Goal: Task Accomplishment & Management: Manage account settings

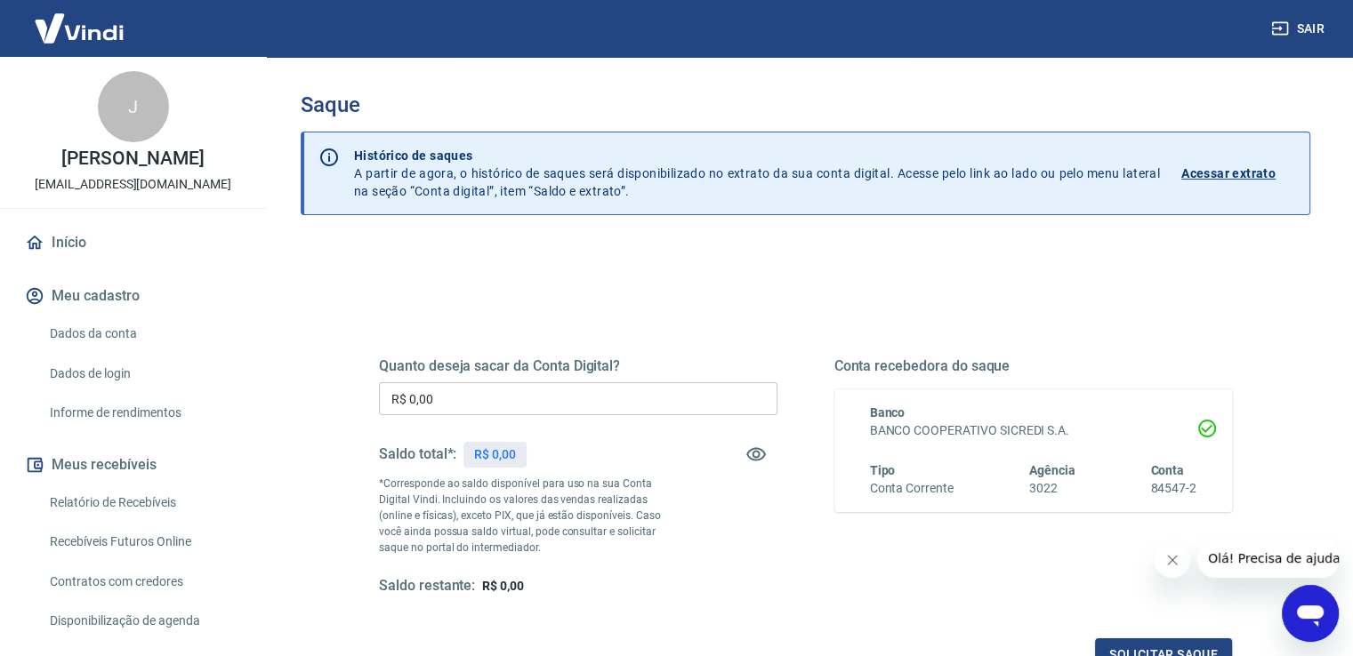
scroll to position [89, 0]
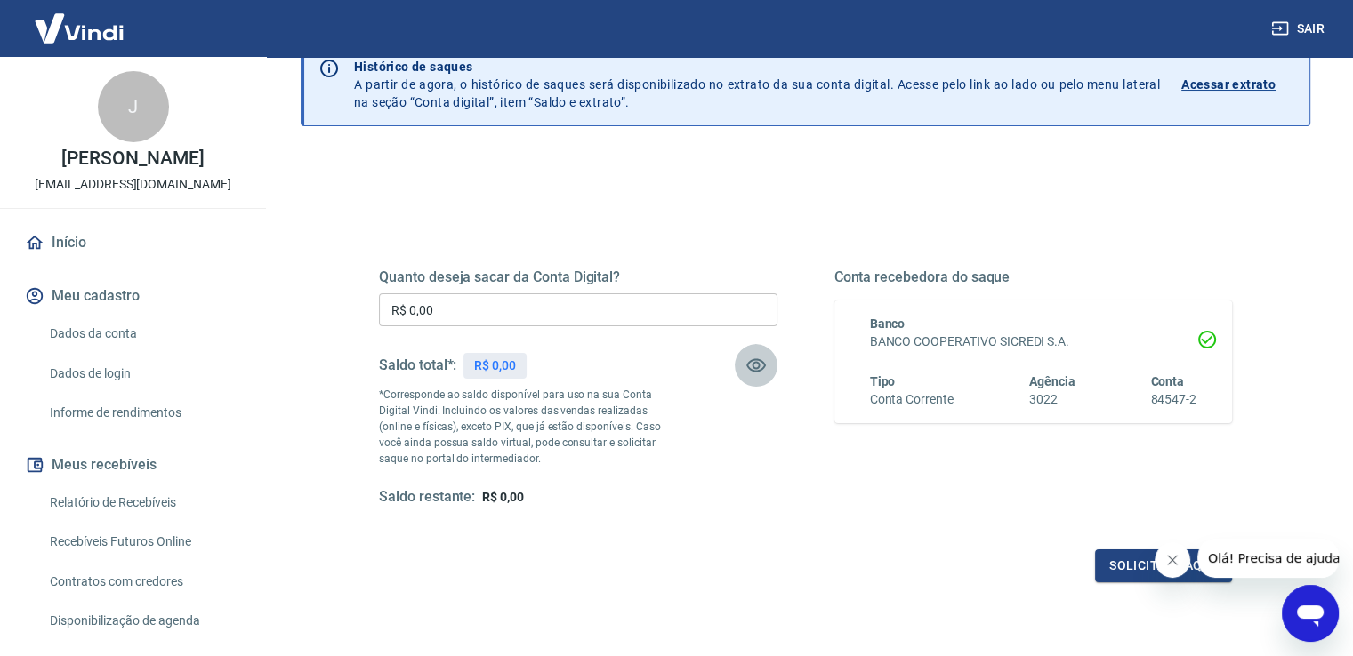
click at [758, 360] on icon "button" at bounding box center [756, 365] width 20 height 13
click at [754, 360] on icon "button" at bounding box center [755, 365] width 21 height 21
click at [719, 511] on div "Quanto deseja sacar da Conta Digital? R$ 0,00 ​ Saldo total*: R$ 0,00 *Correspo…" at bounding box center [805, 404] width 853 height 357
click at [858, 513] on div "Quanto deseja sacar da Conta Digital? R$ 0,00 ​ Saldo total*: R$ 0,00 *Correspo…" at bounding box center [805, 404] width 853 height 357
drag, startPoint x: 1175, startPoint y: 560, endPoint x: 2317, endPoint y: 1074, distance: 1252.5
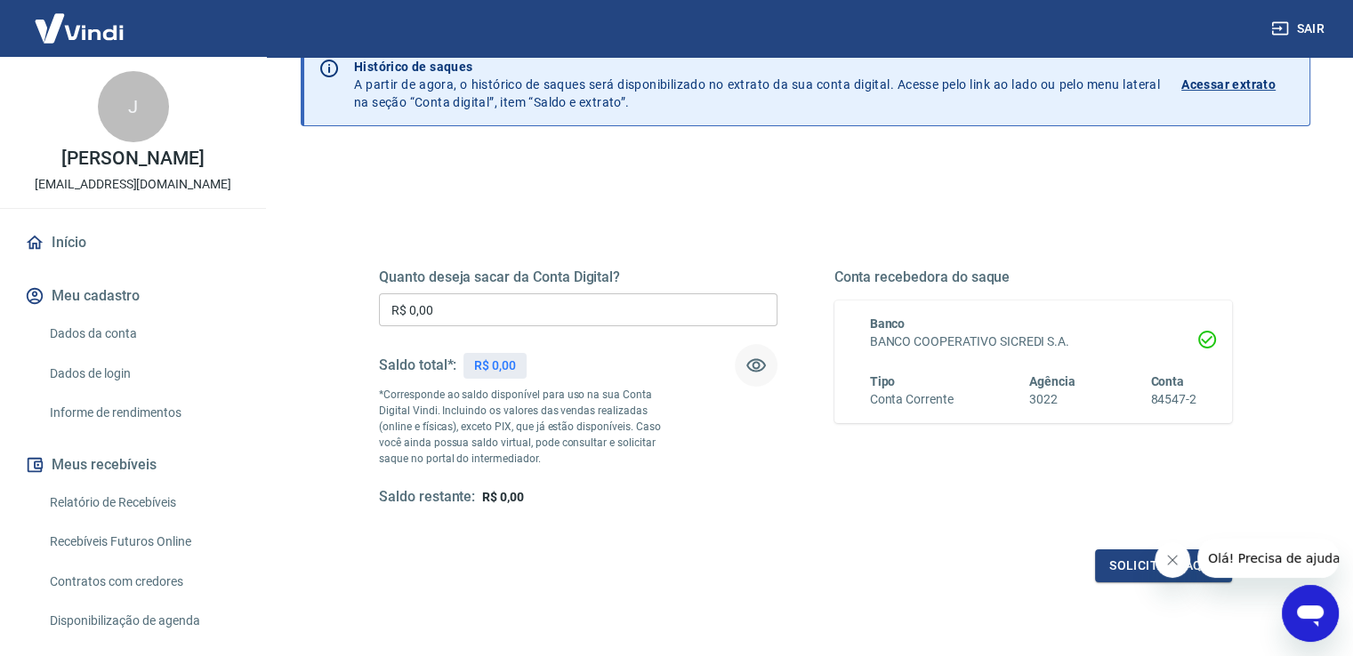
click at [1175, 560] on icon "Fechar mensagem da empresa" at bounding box center [1172, 560] width 14 height 14
click at [1209, 339] on icon at bounding box center [1207, 340] width 18 height 18
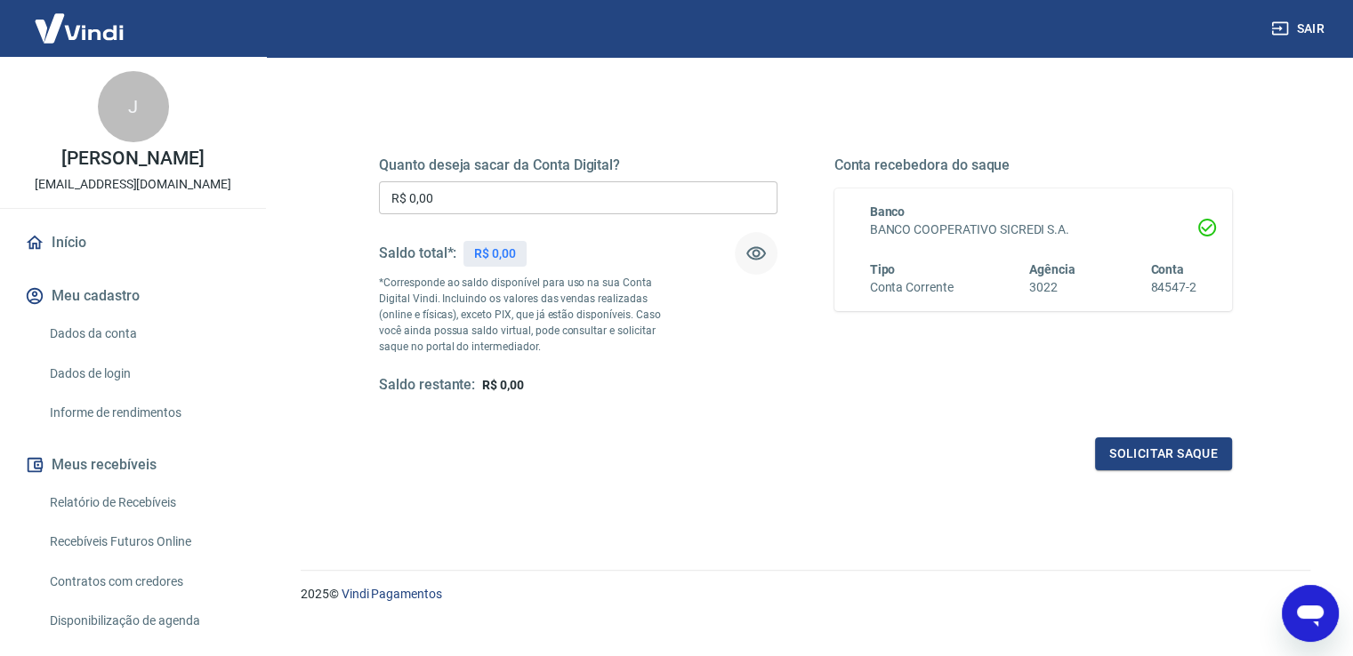
scroll to position [222, 0]
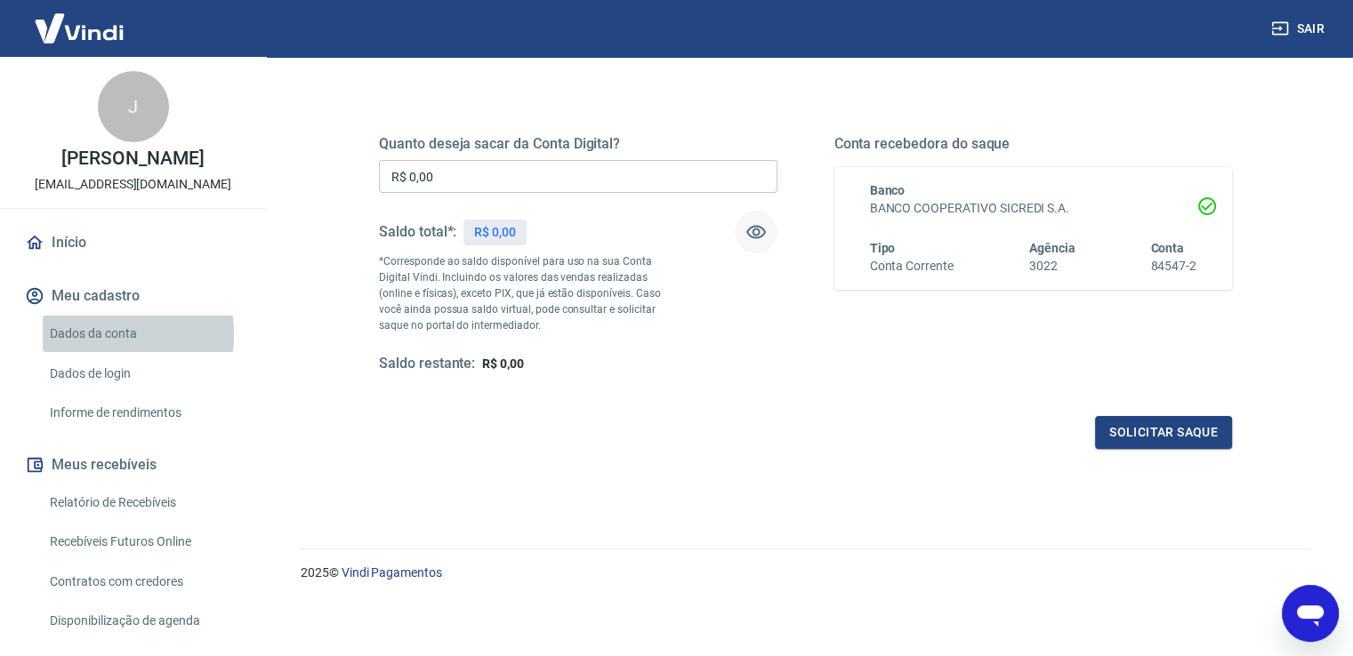
click at [92, 352] on link "Dados da conta" at bounding box center [144, 334] width 202 height 36
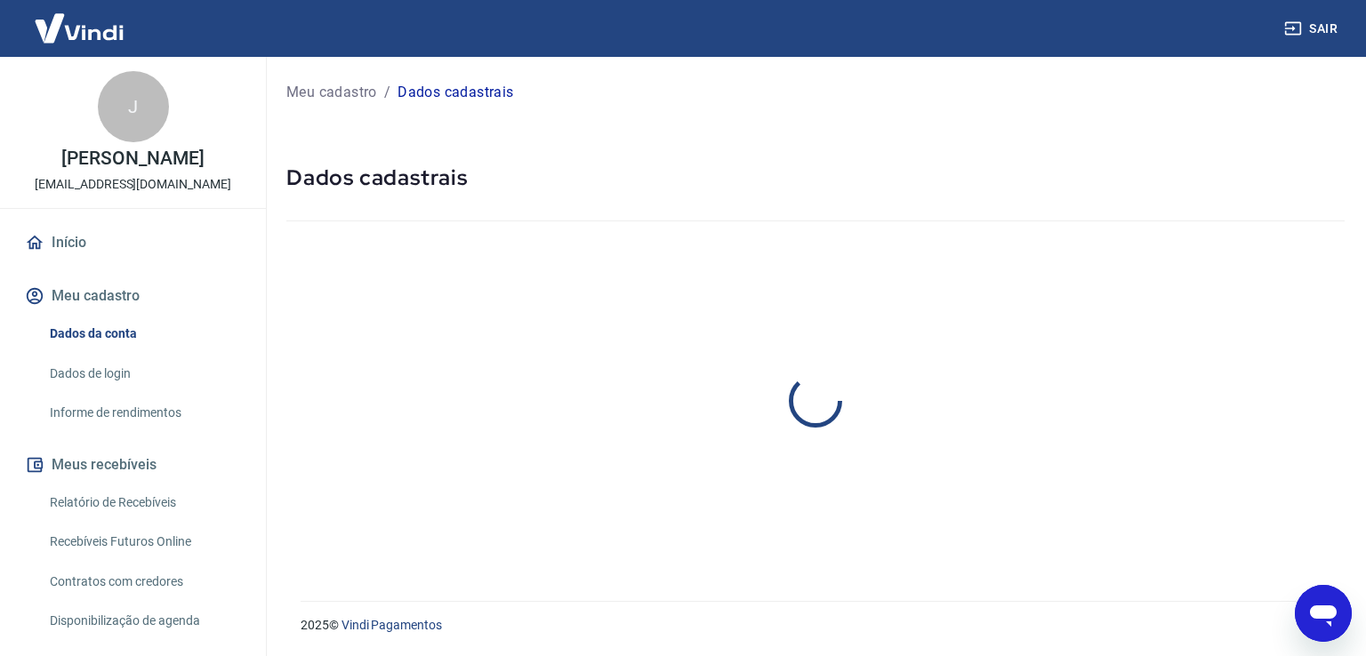
select select "SP"
select select "business"
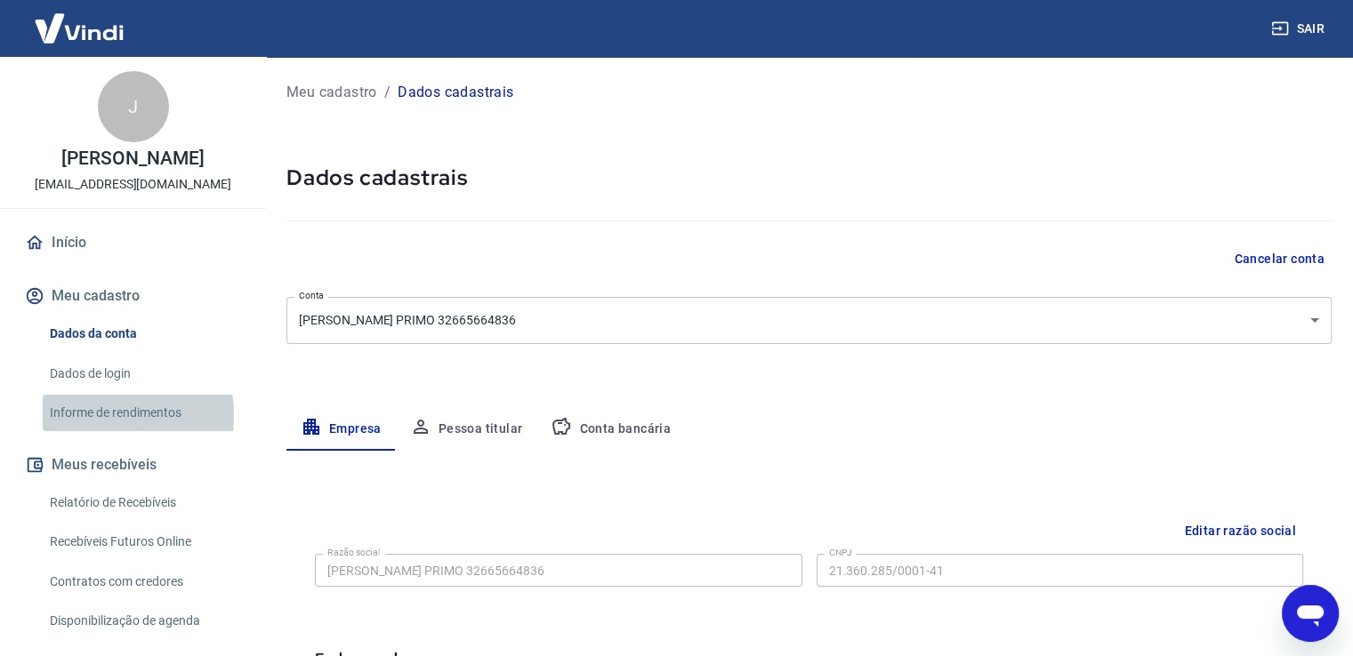
click at [91, 431] on link "Informe de rendimentos" at bounding box center [144, 413] width 202 height 36
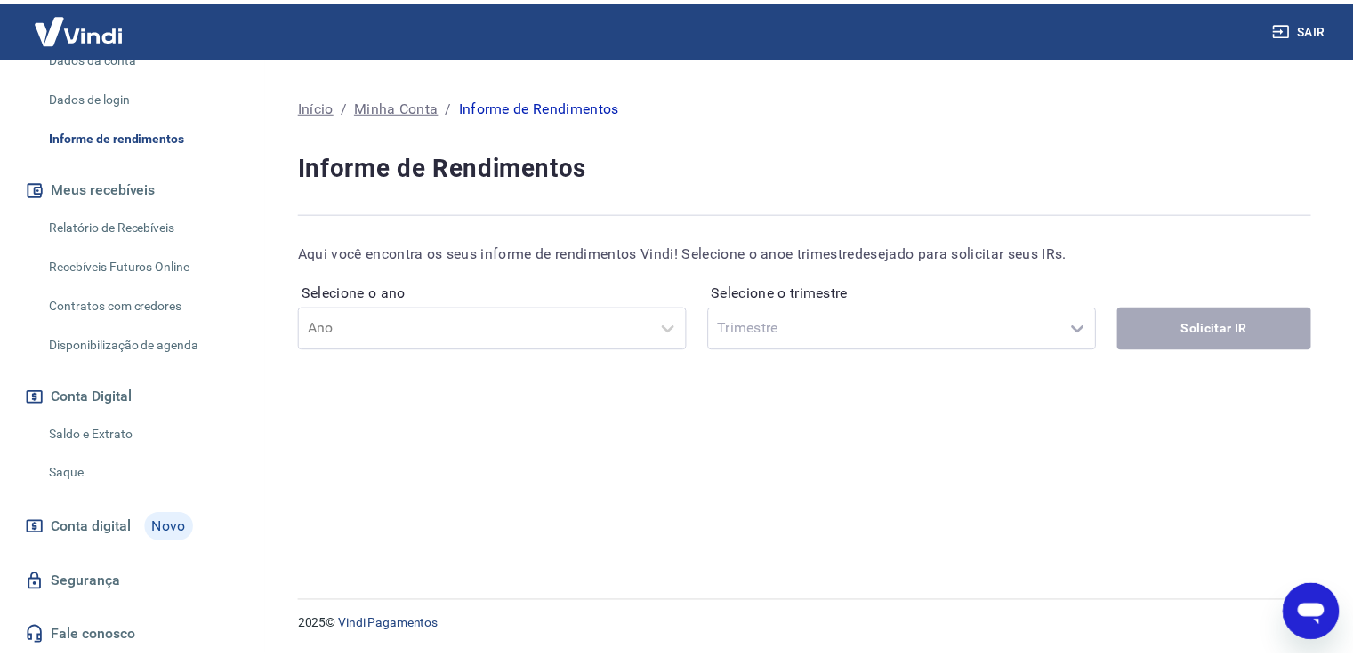
scroll to position [294, 0]
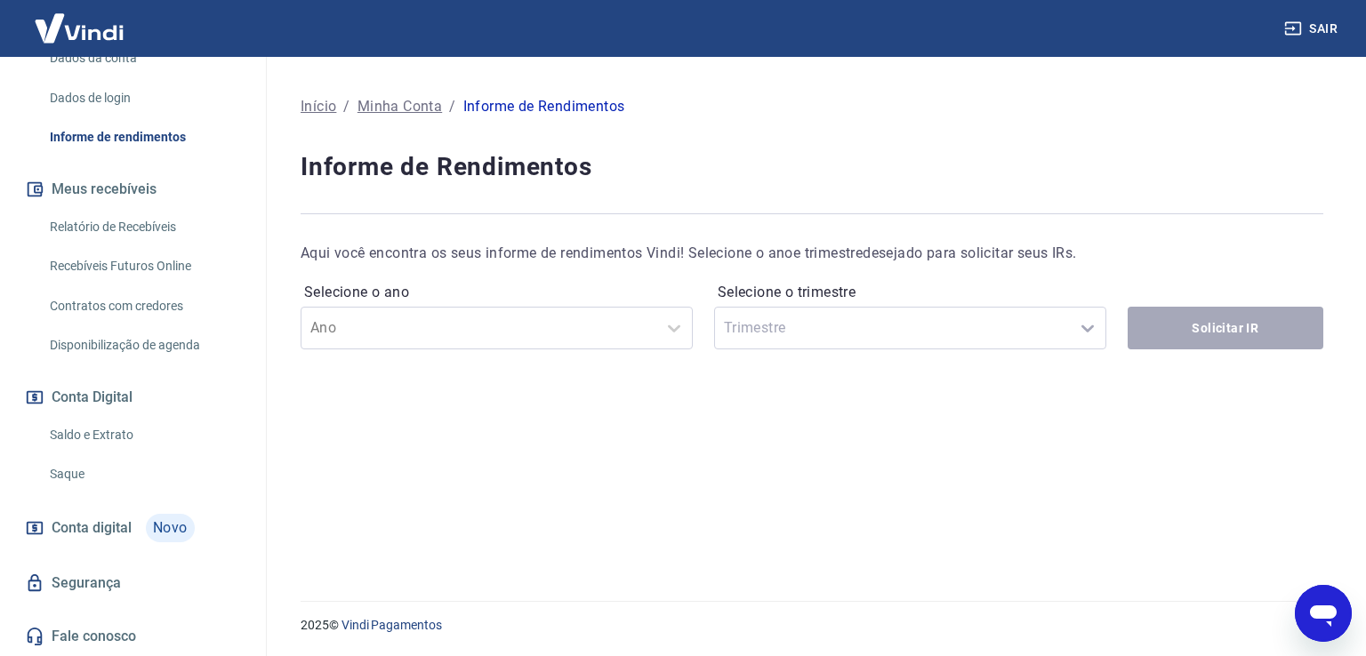
click at [85, 528] on span "Conta digital" at bounding box center [92, 528] width 80 height 25
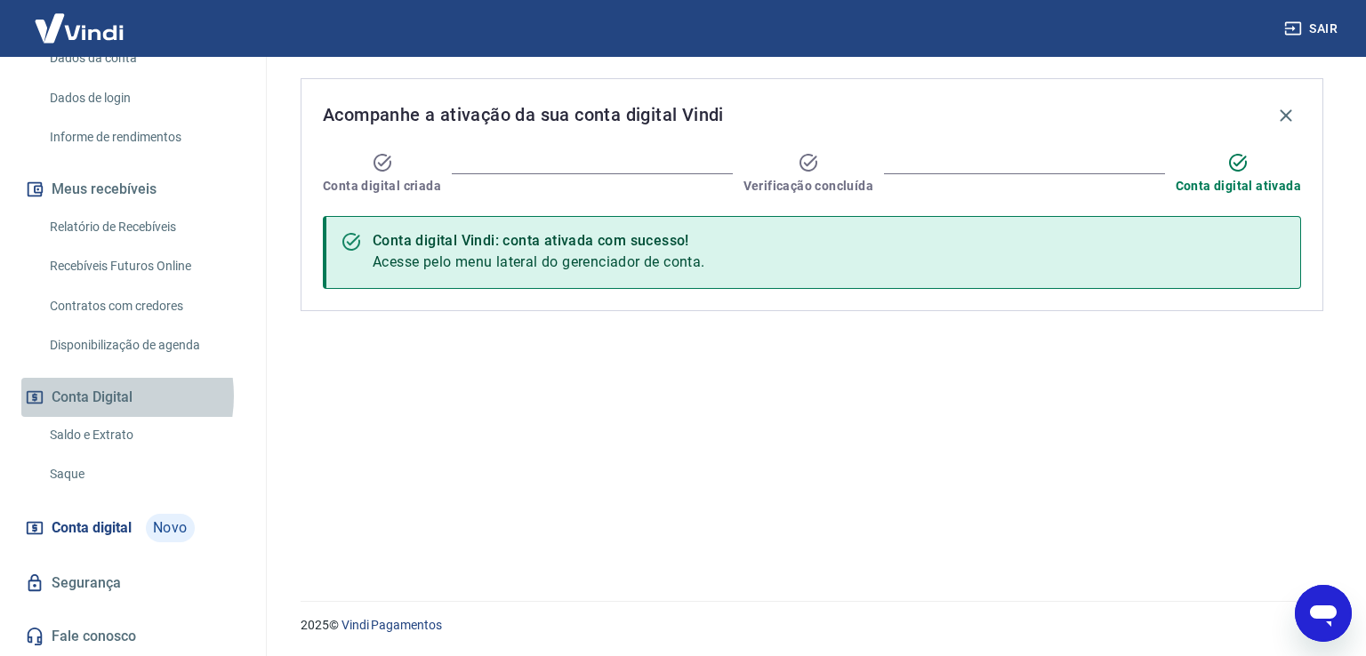
click at [89, 397] on button "Conta Digital" at bounding box center [132, 397] width 223 height 39
click at [81, 431] on link "Saldo e Extrato" at bounding box center [144, 435] width 202 height 36
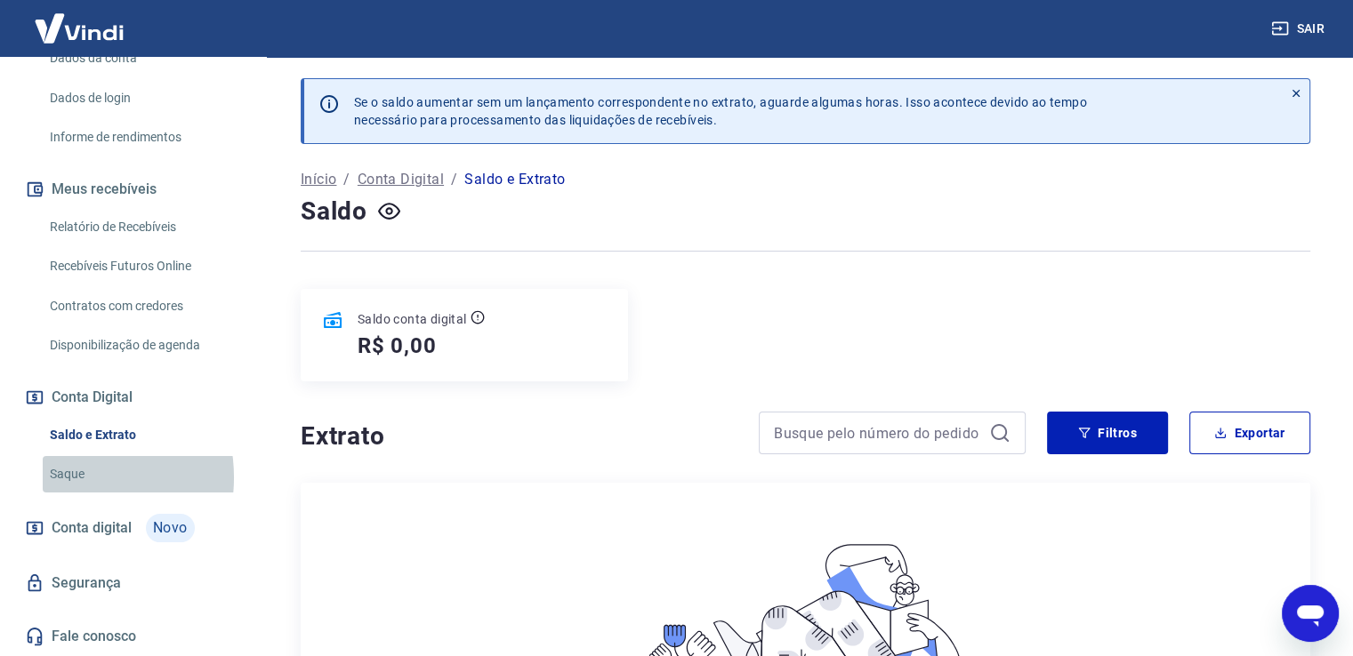
click at [68, 478] on link "Saque" at bounding box center [144, 474] width 202 height 36
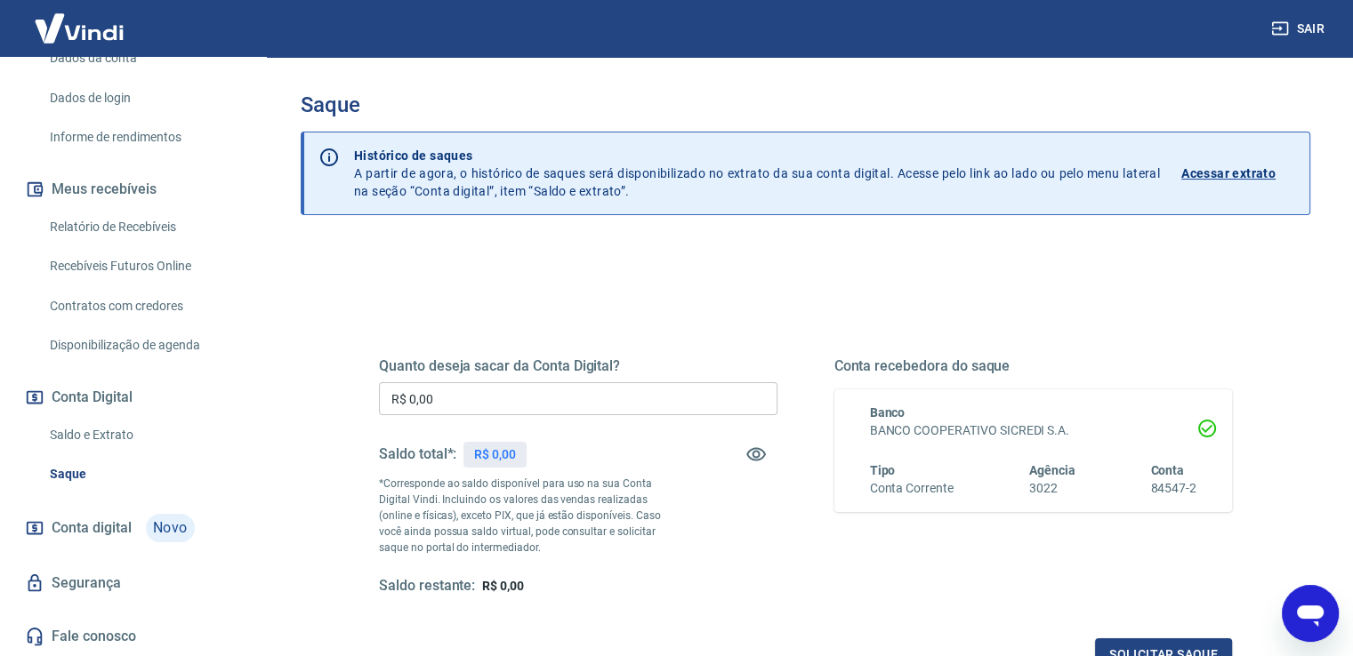
click at [96, 431] on link "Saldo e Extrato" at bounding box center [144, 435] width 202 height 36
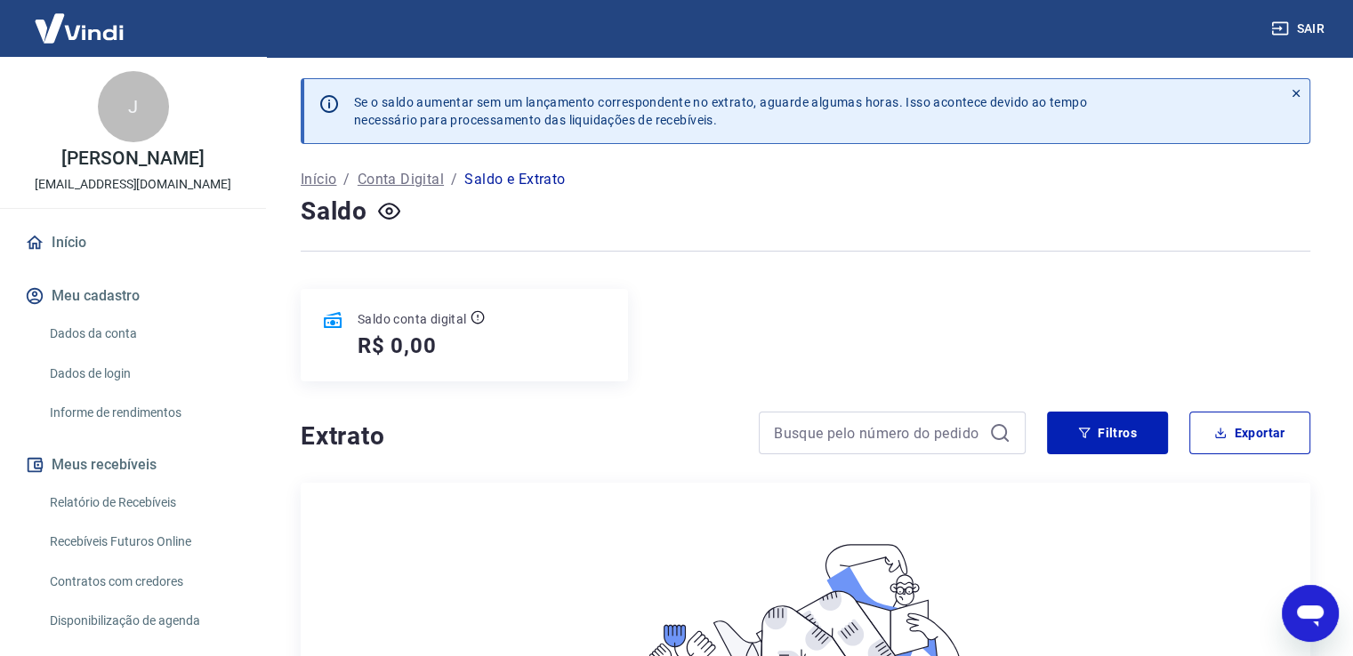
click at [102, 310] on button "Meu cadastro" at bounding box center [132, 296] width 223 height 39
click at [89, 352] on link "Dados da conta" at bounding box center [144, 334] width 202 height 36
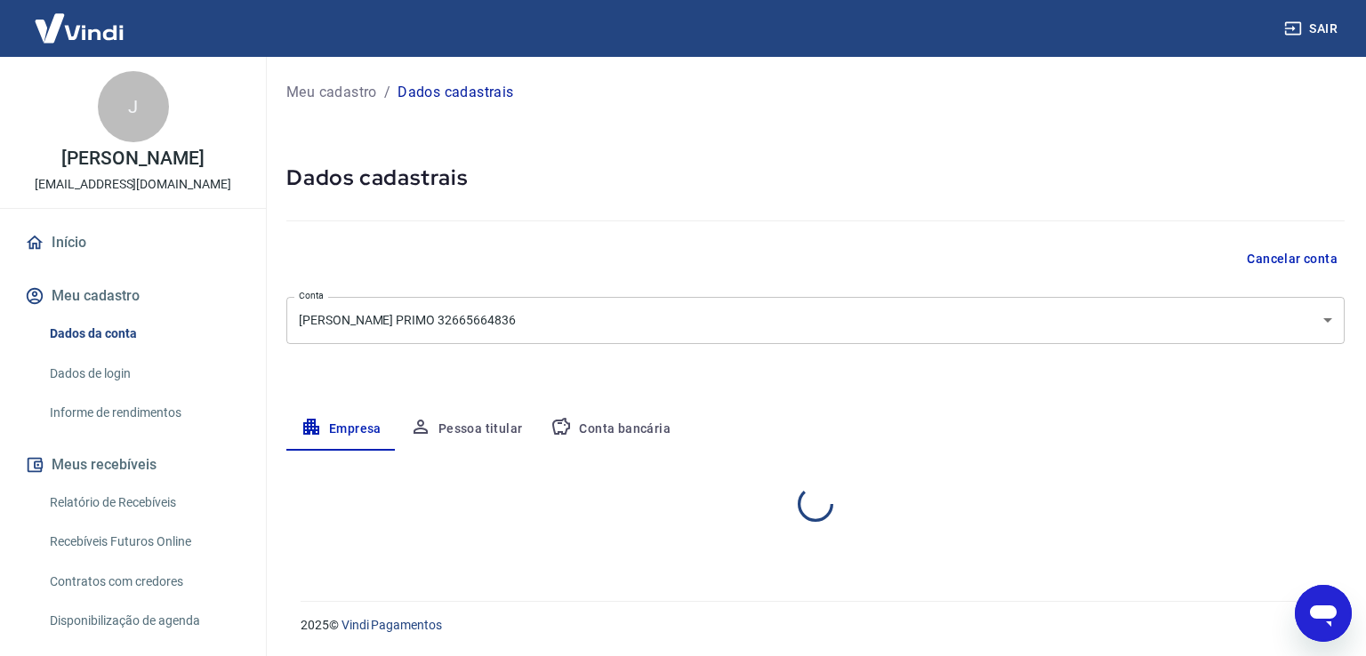
select select "SP"
select select "business"
